Goal: Use online tool/utility: Utilize a website feature to perform a specific function

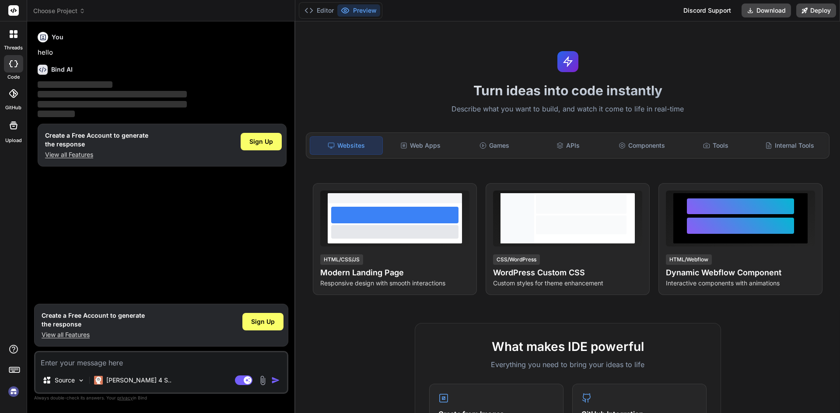
click at [77, 335] on p "View all Features" at bounding box center [93, 335] width 103 height 9
type textarea "x"
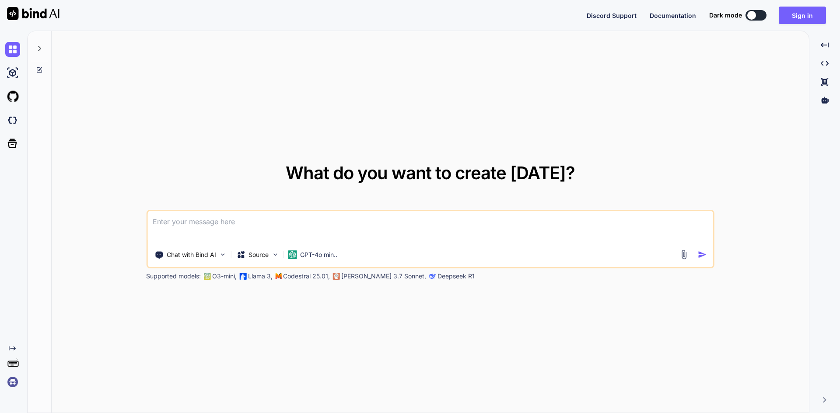
click at [224, 219] on textarea at bounding box center [429, 227] width 565 height 32
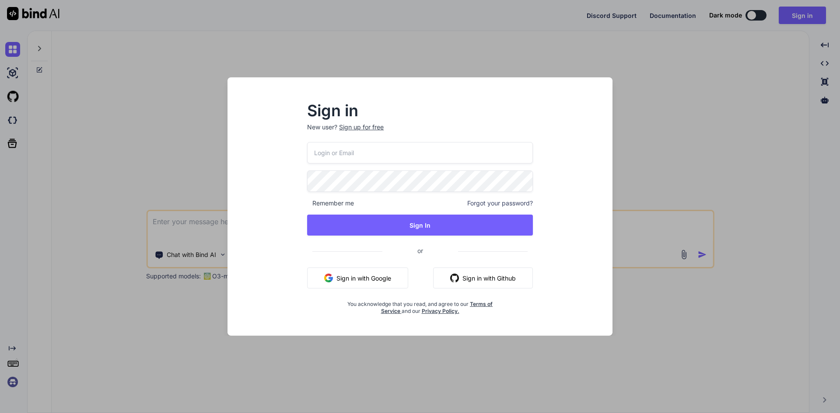
click at [324, 155] on input "email" at bounding box center [420, 152] width 226 height 21
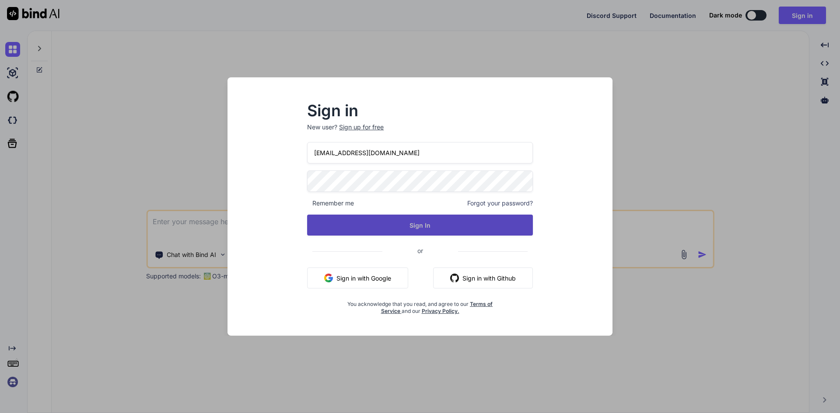
click at [364, 222] on button "Sign In" at bounding box center [420, 225] width 226 height 21
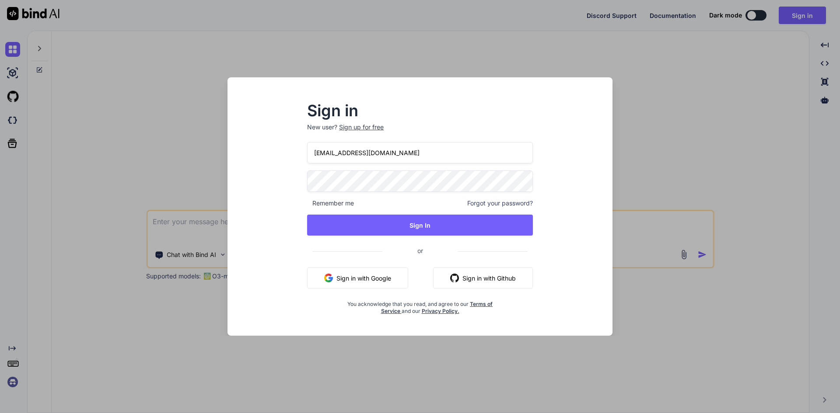
click at [323, 155] on input "[EMAIL_ADDRESS][DOMAIN_NAME]" at bounding box center [420, 152] width 226 height 21
click at [325, 154] on input "[EMAIL_ADDRESS][DOMAIN_NAME]" at bounding box center [420, 152] width 226 height 21
click at [321, 152] on input "[EMAIL_ADDRESS][DOMAIN_NAME]" at bounding box center [420, 152] width 226 height 21
click at [322, 153] on input "[EMAIL_ADDRESS][DOMAIN_NAME]" at bounding box center [420, 152] width 226 height 21
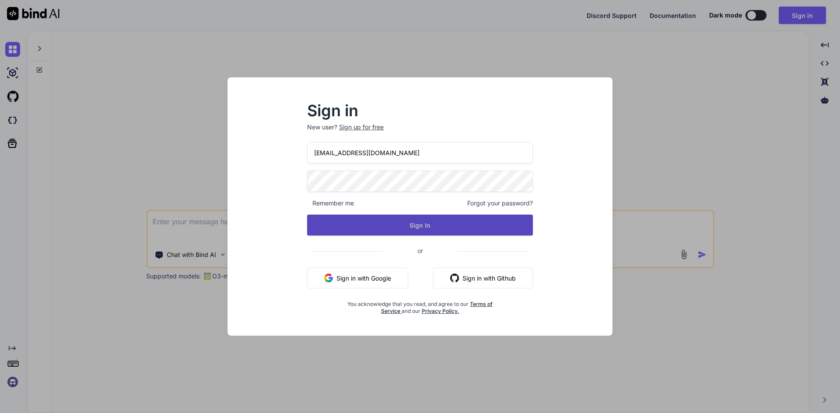
type input "[EMAIL_ADDRESS][DOMAIN_NAME]"
click at [370, 220] on button "Sign In" at bounding box center [420, 225] width 226 height 21
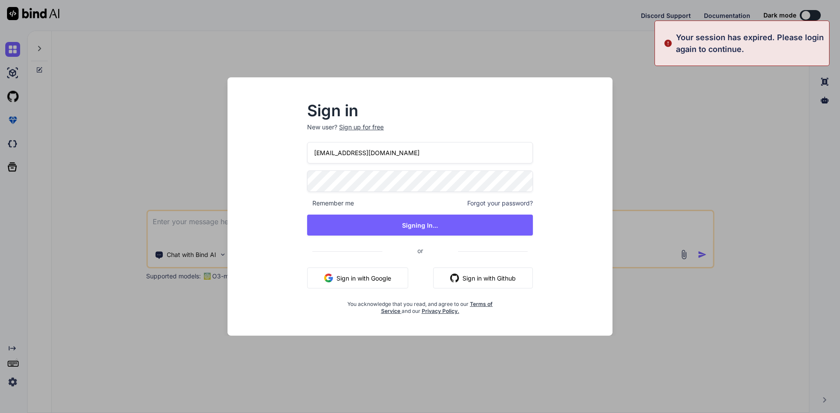
click at [422, 164] on div "[EMAIL_ADDRESS][DOMAIN_NAME] Remember me Forgot your password? Signing In... or…" at bounding box center [420, 228] width 226 height 173
click at [422, 164] on span "What do you want to create [DATE]?" at bounding box center [430, 172] width 289 height 21
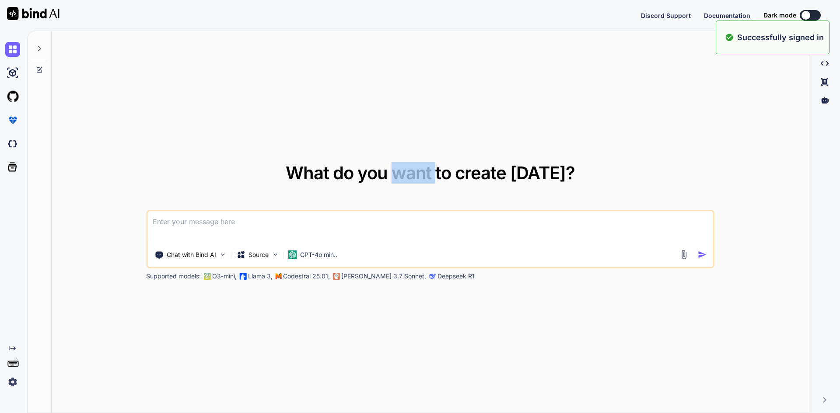
type textarea "x"
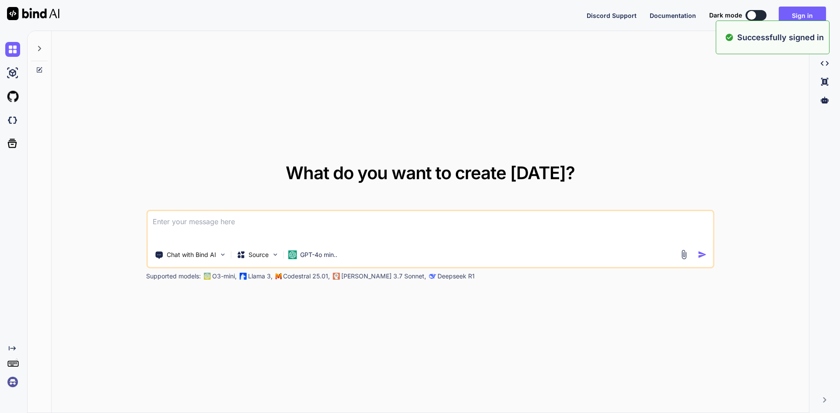
click at [311, 198] on div "What do you want to create [DATE]? Chat with Bind AI Source GPT-4o min.. Suppor…" at bounding box center [430, 222] width 568 height 116
click at [301, 213] on textarea at bounding box center [429, 227] width 565 height 32
paste textarea
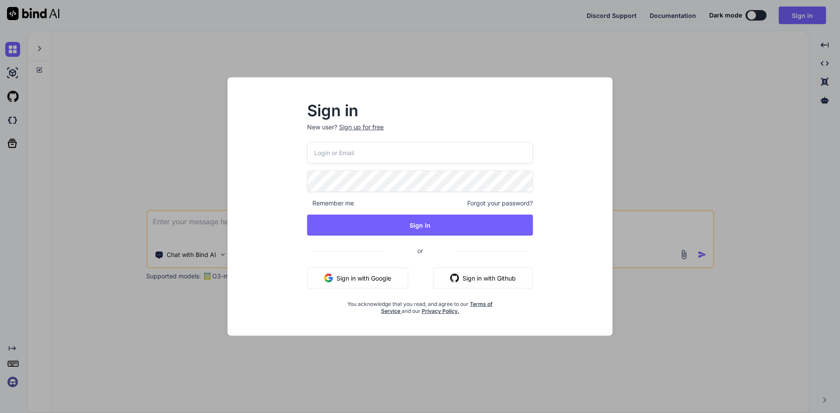
click at [365, 153] on input "email" at bounding box center [420, 152] width 226 height 21
type input "[EMAIL_ADDRESS][DOMAIN_NAME]"
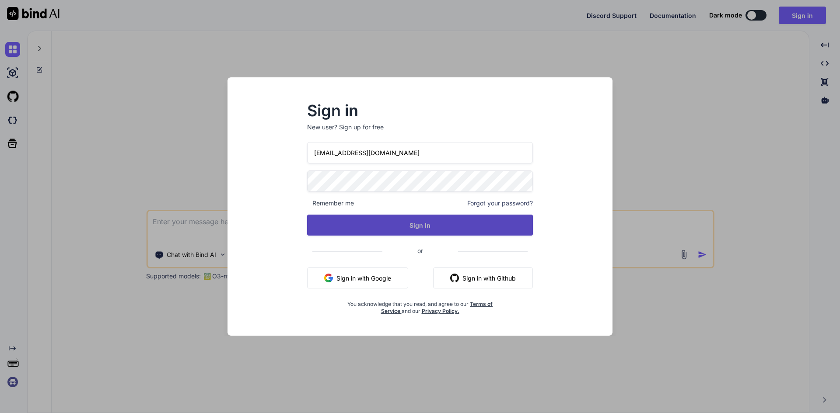
click at [399, 223] on button "Sign In" at bounding box center [420, 225] width 226 height 21
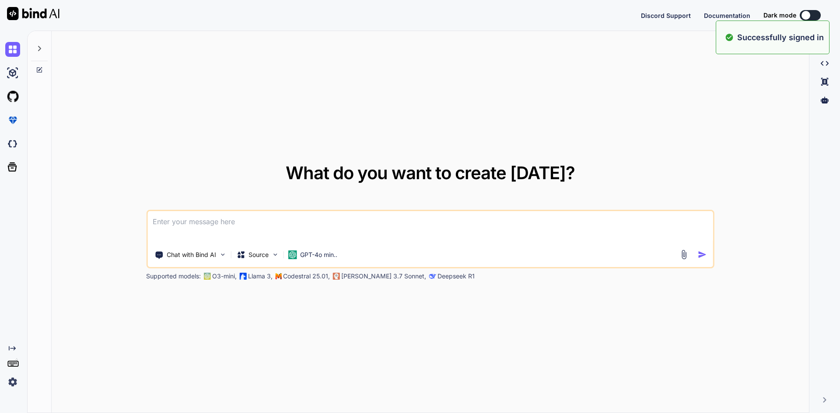
type textarea "x"
click at [256, 219] on textarea at bounding box center [429, 227] width 565 height 32
paste textarea "main.ts:19 Global error handler: ReferenceError: XLSX is not defined at exportT…"
type textarea "main.ts:19 Global error handler: ReferenceError: XLSX is not defined at exportT…"
type textarea "x"
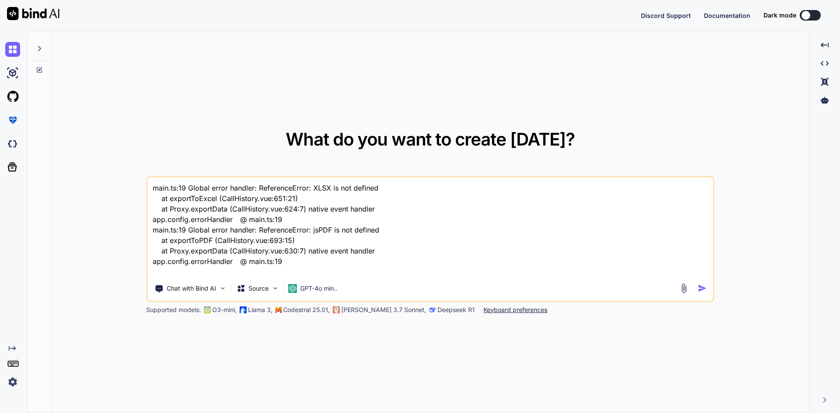
type textarea "x"
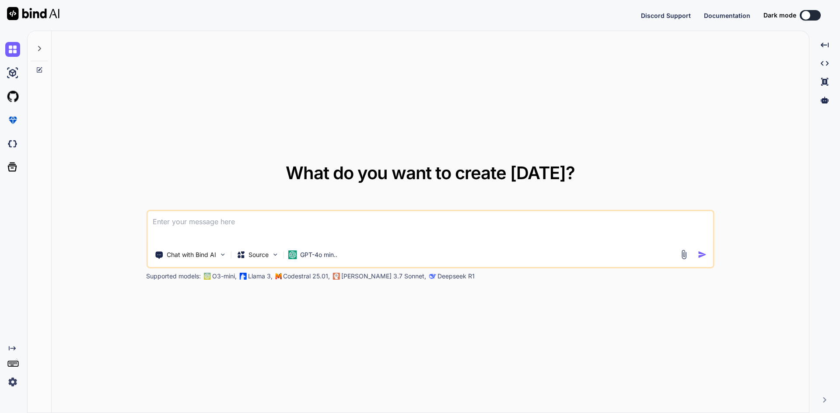
click at [202, 231] on textarea at bounding box center [429, 227] width 565 height 32
paste textarea "main.ts:19 Global error handler: ReferenceError: XLSX is not defined at exportT…"
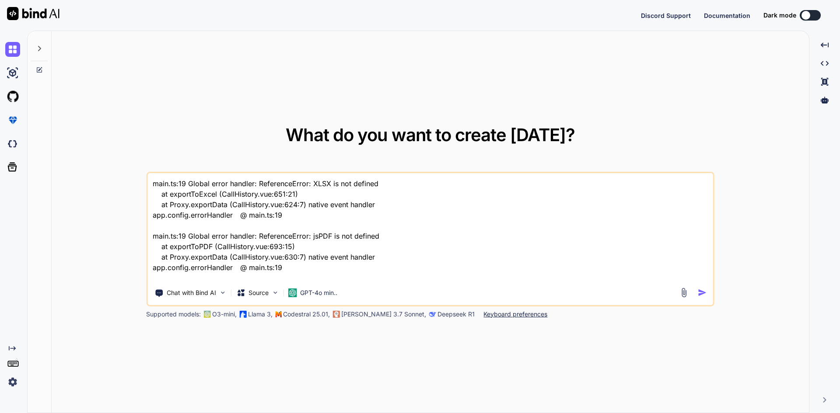
scroll to position [1, 0]
type textarea "main.ts:19 Global error handler: ReferenceError: XLSX is not defined at exportT…"
click at [701, 290] on img "button" at bounding box center [702, 292] width 9 height 9
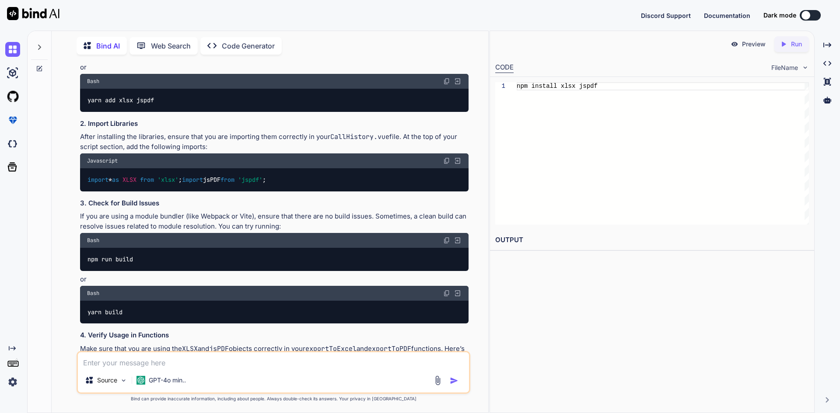
scroll to position [141, 0]
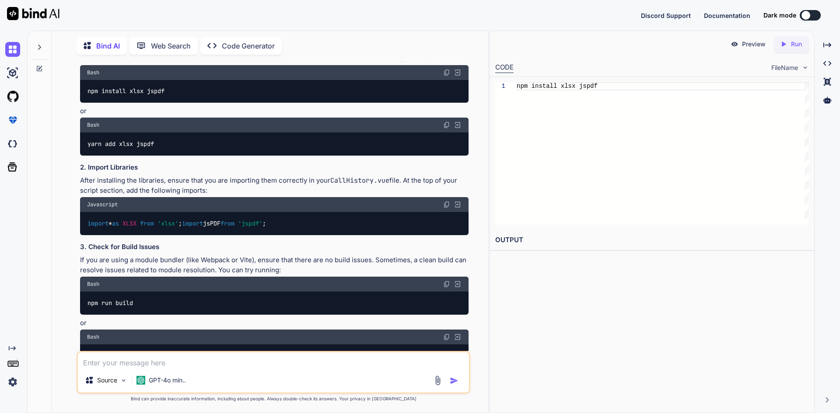
click at [97, 91] on code "npm install xlsx jspdf" at bounding box center [126, 91] width 78 height 9
copy div "npm install xlsx jspdf"
click at [158, 143] on div "yarn add xlsx jspdf" at bounding box center [274, 144] width 388 height 23
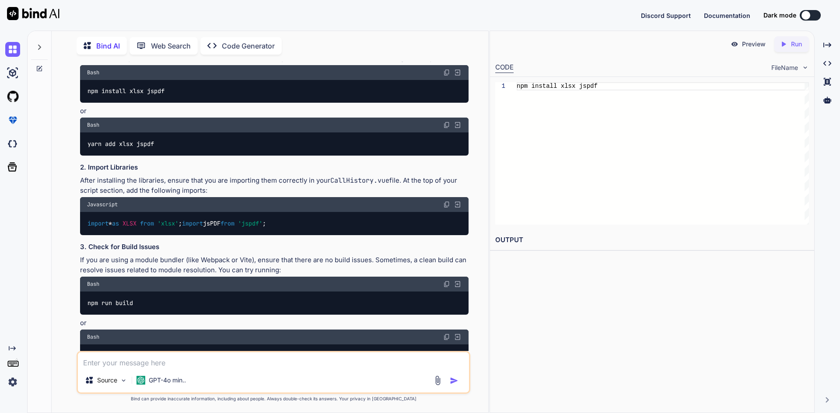
click at [158, 143] on div "yarn add xlsx jspdf" at bounding box center [274, 144] width 388 height 23
copy div "yarn add xlsx jspdf"
drag, startPoint x: 193, startPoint y: 234, endPoint x: 87, endPoint y: 224, distance: 106.7
click at [87, 224] on div "import * as XLSX from 'xlsx' ; import jsPDF from 'jspdf' ;" at bounding box center [274, 223] width 388 height 23
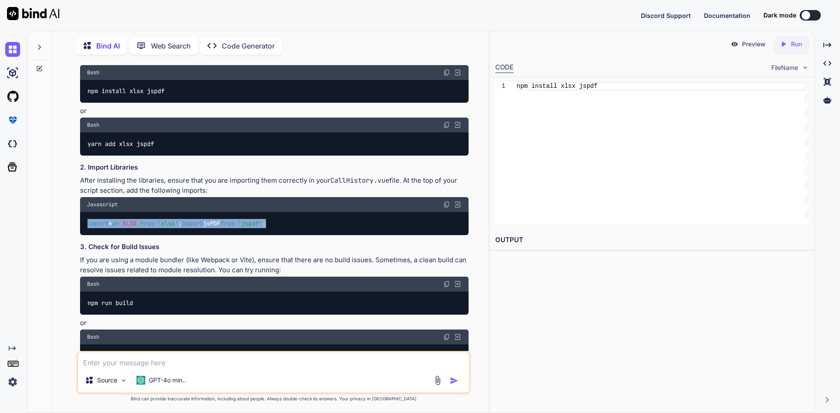
copy code "import * as XLSX from 'xlsx' ; import jsPDF from 'jspdf' ;"
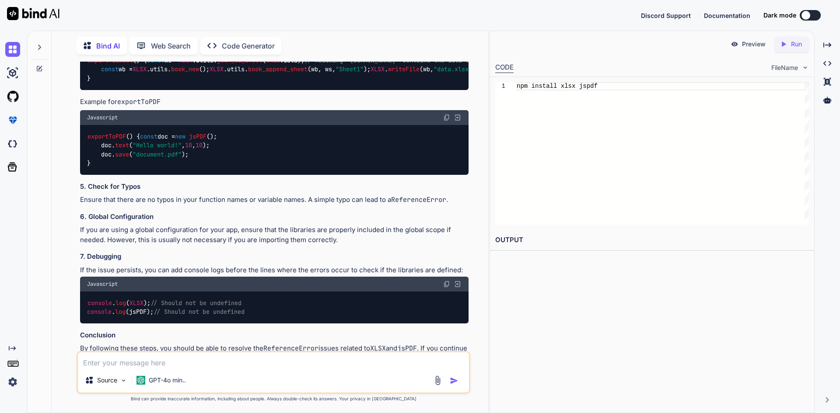
scroll to position [605, 0]
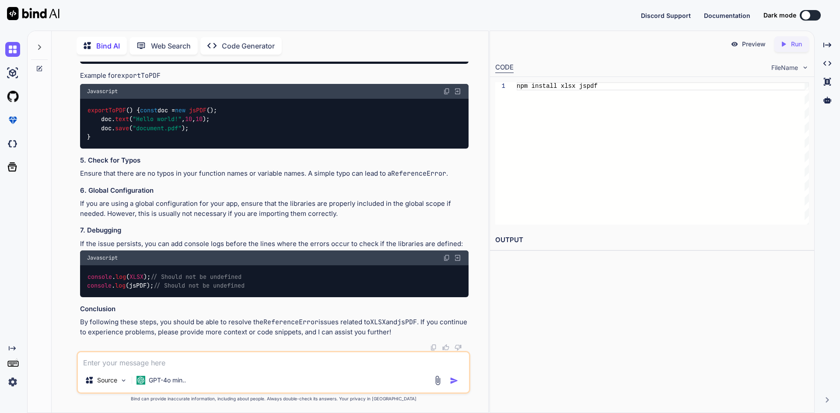
click at [145, 360] on textarea at bounding box center [273, 360] width 391 height 16
paste textarea "const exportToPDF = (calls) => { const doc = new jsPDF(); doc.setFontSize(12); …"
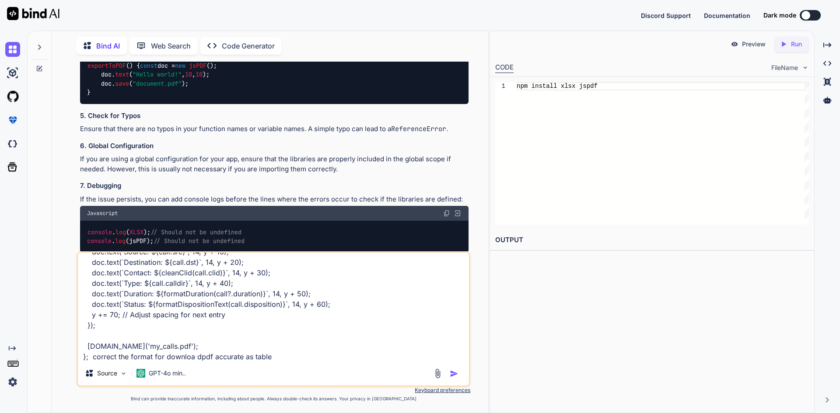
type textarea "const exportToPDF = (calls) => { const doc = new jsPDF(); doc.setFontSize(12); …"
click at [452, 377] on img "button" at bounding box center [454, 374] width 9 height 9
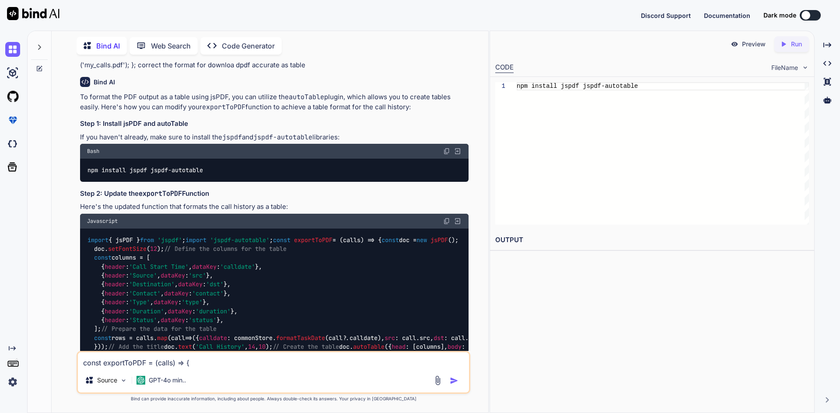
scroll to position [1053, 0]
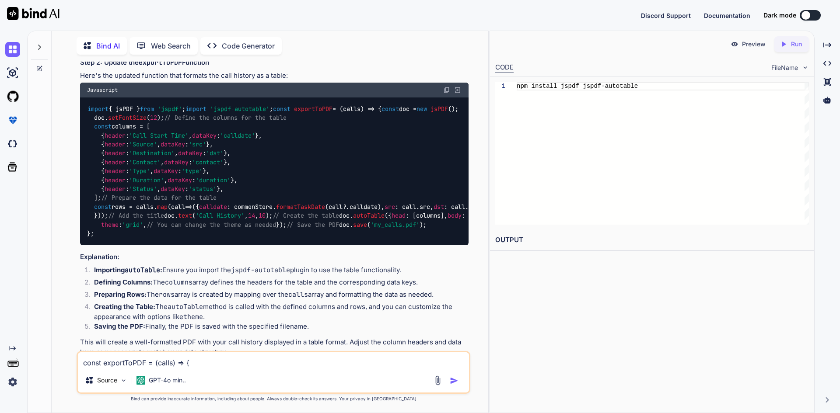
click at [185, 113] on span "import" at bounding box center [195, 109] width 21 height 8
drag, startPoint x: 114, startPoint y: 164, endPoint x: 165, endPoint y: 164, distance: 51.2
click at [210, 113] on span "'jspdf-autotable'" at bounding box center [239, 109] width 59 height 8
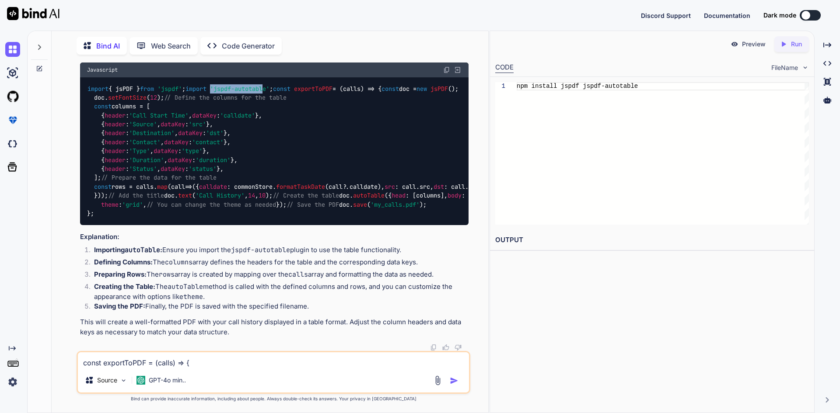
scroll to position [1280, 0]
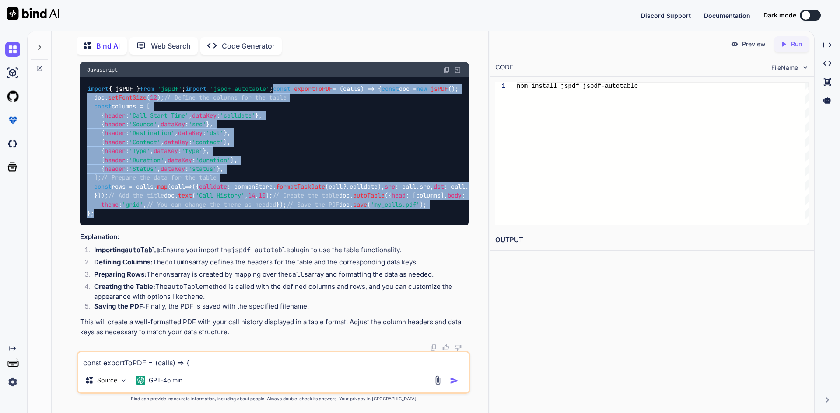
drag, startPoint x: 87, startPoint y: 172, endPoint x: 156, endPoint y: 301, distance: 146.5
click at [156, 225] on div "import { jsPDF } from 'jspdf' ; import 'jspdf-autotable' ; const exportToPDF = …" at bounding box center [274, 151] width 388 height 148
copy code "const exportToPDF = ( calls ) => { const doc = new jsPDF (); doc. setFontSize (…"
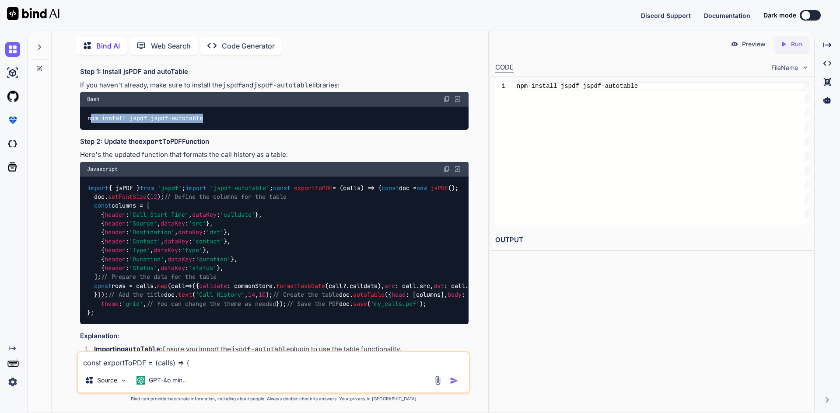
drag, startPoint x: 90, startPoint y: 162, endPoint x: 204, endPoint y: 162, distance: 114.1
click at [204, 123] on code "npm install jspdf jspdf-autotable" at bounding box center [145, 118] width 117 height 9
click at [210, 129] on div "npm install jspdf jspdf-autotable" at bounding box center [274, 118] width 388 height 23
drag, startPoint x: 210, startPoint y: 161, endPoint x: 80, endPoint y: 160, distance: 129.5
click at [80, 129] on div "npm install jspdf jspdf-autotable" at bounding box center [274, 118] width 388 height 23
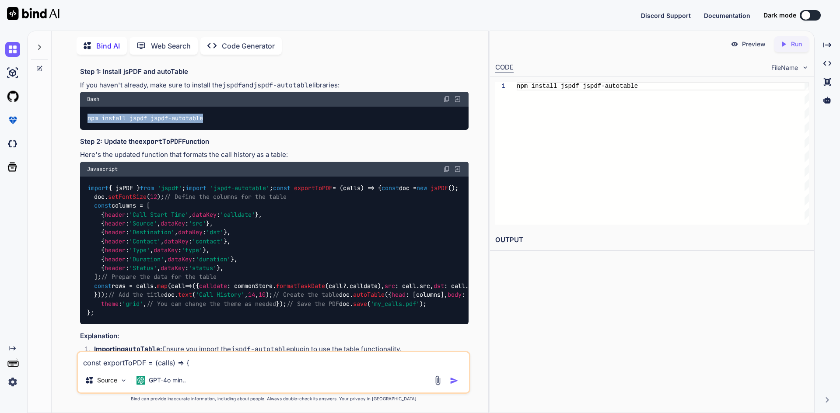
copy code "npm install jspdf jspdf-autotable"
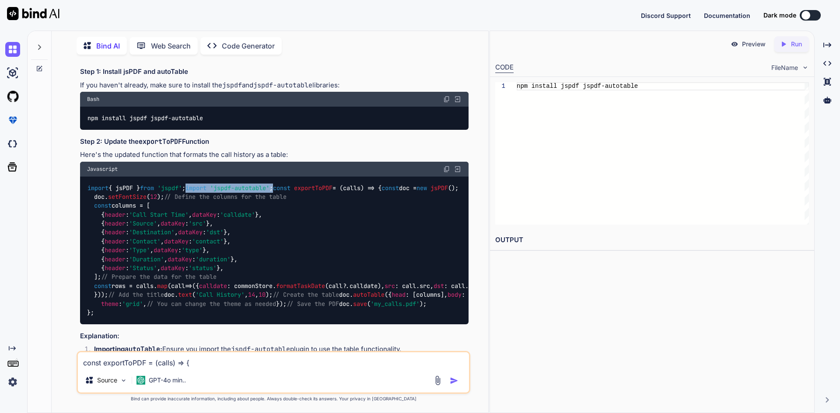
drag, startPoint x: 187, startPoint y: 241, endPoint x: 66, endPoint y: 240, distance: 120.7
click at [66, 240] on div "You main.ts:19 Global error handler: ReferenceError: XLSX is not defined at exp…" at bounding box center [273, 237] width 429 height 351
copy code "import 'jspdf-autotable' ;"
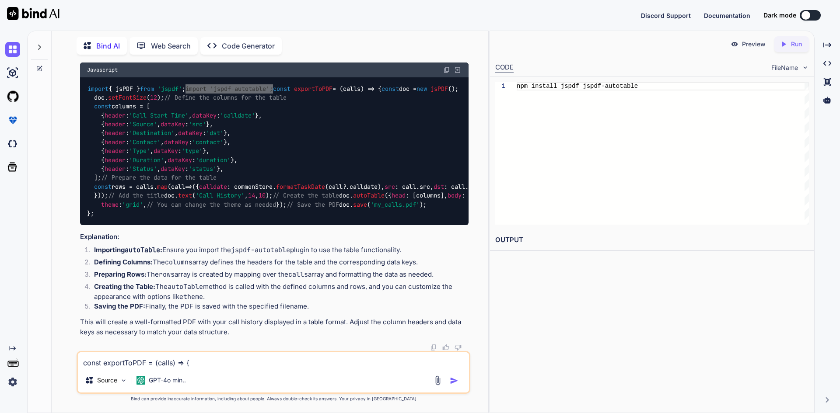
scroll to position [1368, 0]
click at [148, 363] on textarea "const exportToPDF = (calls) => { const doc = new jsPDF(); doc.setFontSize(12); …" at bounding box center [273, 360] width 391 height 16
paste textarea "doc.autoTable"
drag, startPoint x: 182, startPoint y: 368, endPoint x: 0, endPoint y: 342, distance: 184.3
click at [0, 342] on div "Created with Pixso. Bind AI Web Search Created with Pixso. Code Generator You m…" at bounding box center [420, 222] width 840 height 383
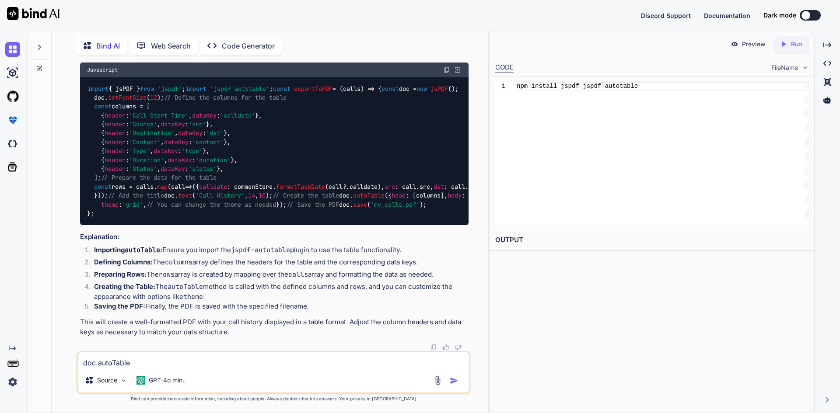
click at [140, 354] on textarea "doc.autoTable" at bounding box center [273, 360] width 391 height 16
paste textarea "main.ts:21 Global error handler: TypeError: doc.autoTable is not a function at …"
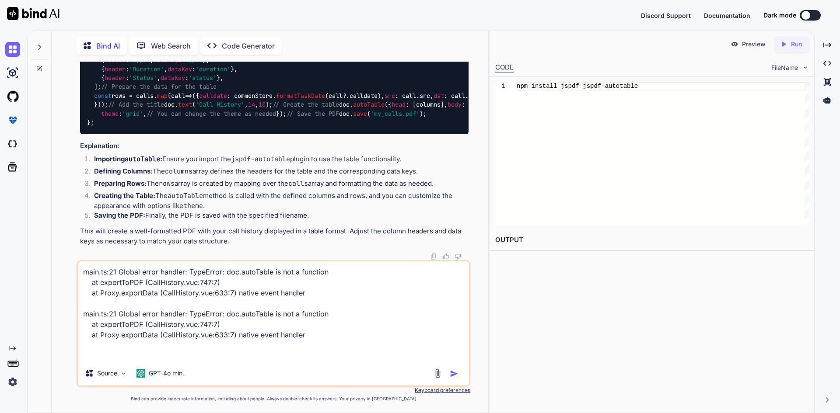
type textarea "main.ts:21 Global error handler: TypeError: doc.autoTable is not a function at …"
click at [449, 374] on div at bounding box center [447, 374] width 29 height 10
click at [450, 375] on img "button" at bounding box center [454, 374] width 9 height 9
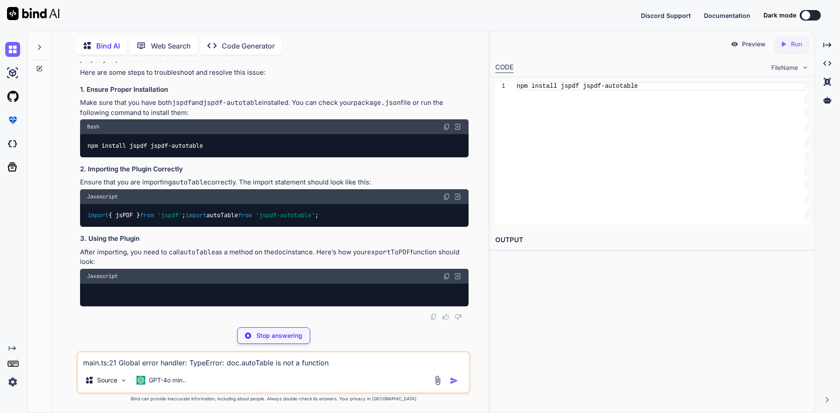
scroll to position [1741, 0]
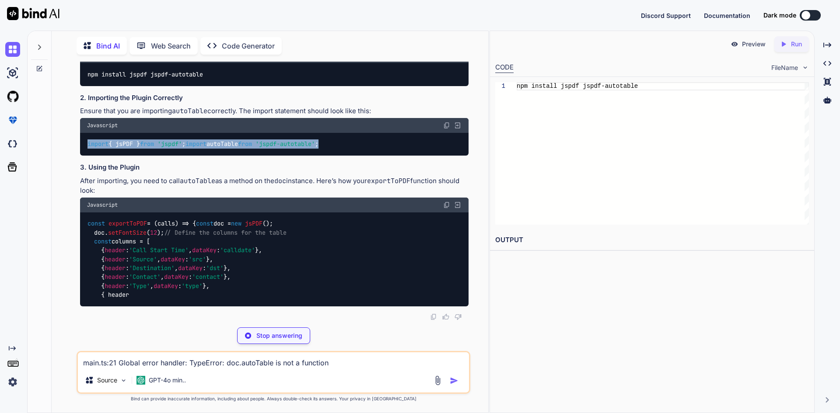
drag, startPoint x: 230, startPoint y: 240, endPoint x: 64, endPoint y: 229, distance: 166.1
click at [64, 229] on div "You main.ts:19 Global error handler: ReferenceError: XLSX is not defined at exp…" at bounding box center [273, 237] width 429 height 351
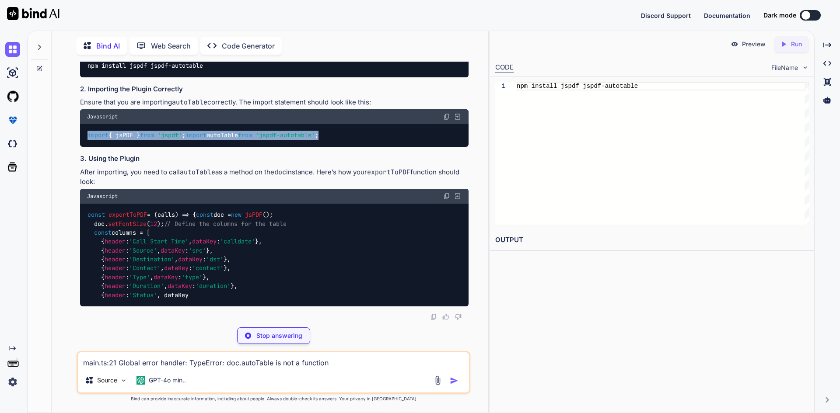
copy code "import { jsPDF } from 'jspdf' ; import autoTable from 'jspdf-autotable' ;"
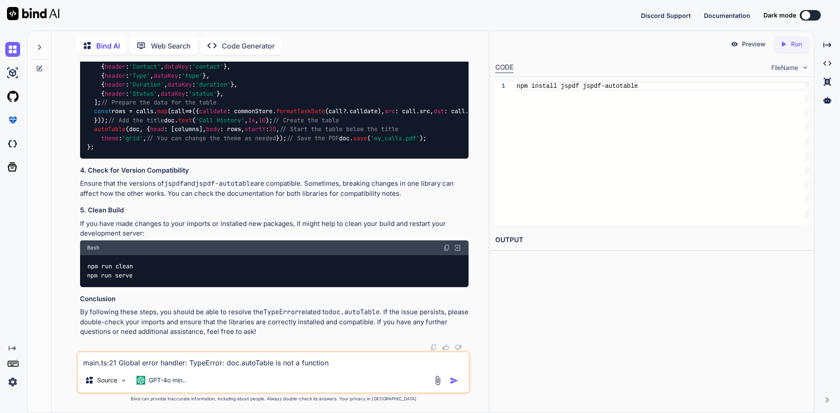
scroll to position [1872, 0]
click at [140, 360] on textarea "main.ts:21 Global error handler: TypeError: doc.autoTable is not a function at …" at bounding box center [273, 360] width 391 height 16
click at [145, 361] on textarea at bounding box center [273, 360] width 391 height 16
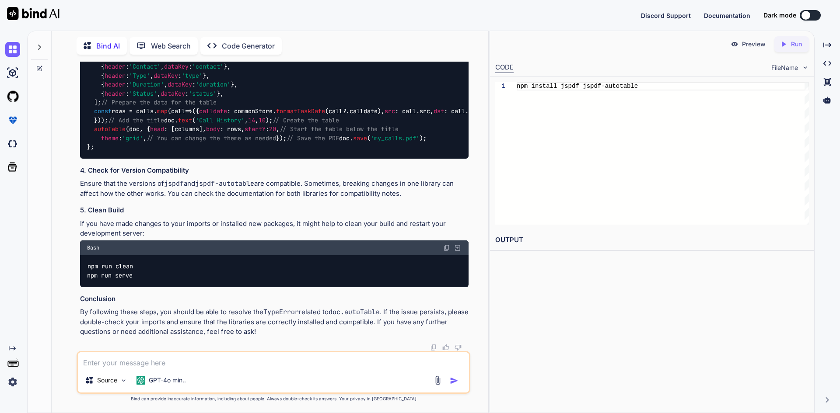
type textarea "b"
type textarea "no data print"
click at [451, 381] on img "button" at bounding box center [454, 381] width 9 height 9
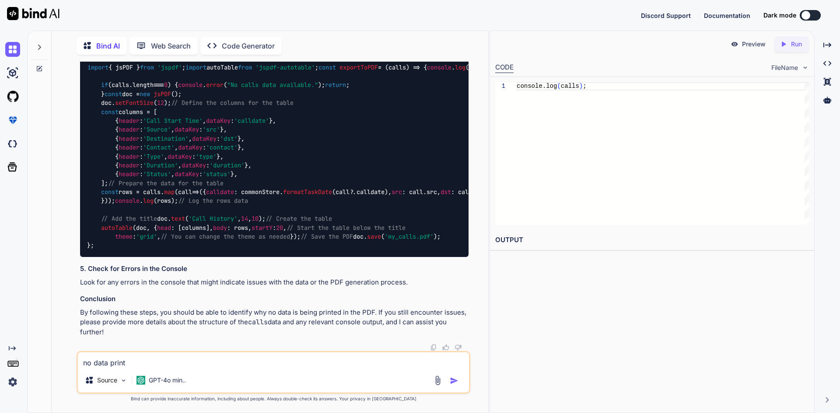
scroll to position [3259, 0]
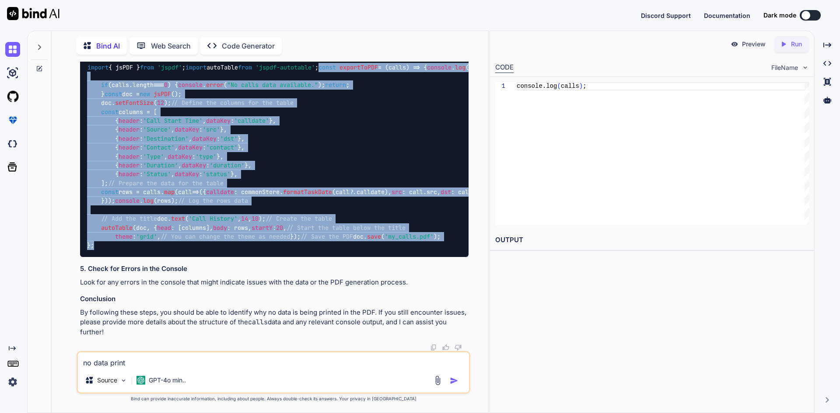
copy code "const exportToPDF = ( calls ) => { console . log (calls); // Log the calls data…"
drag, startPoint x: 87, startPoint y: 210, endPoint x: 134, endPoint y: 290, distance: 92.9
click at [134, 257] on div "import { jsPDF } from 'jspdf' ; import autoTable from 'jspdf-autotable' ; const…" at bounding box center [274, 156] width 388 height 201
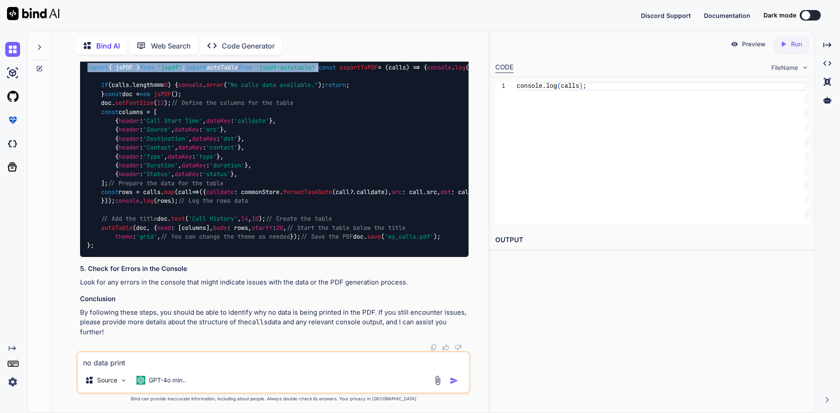
drag, startPoint x: 243, startPoint y: 328, endPoint x: 69, endPoint y: 315, distance: 174.1
click at [69, 315] on div "You main.ts:19 Global error handler: ReferenceError: XLSX is not defined at exp…" at bounding box center [273, 237] width 429 height 351
copy code "import { jsPDF } from 'jspdf' ; import autoTable from 'jspdf-autotable' ;"
